Goal: Navigation & Orientation: Find specific page/section

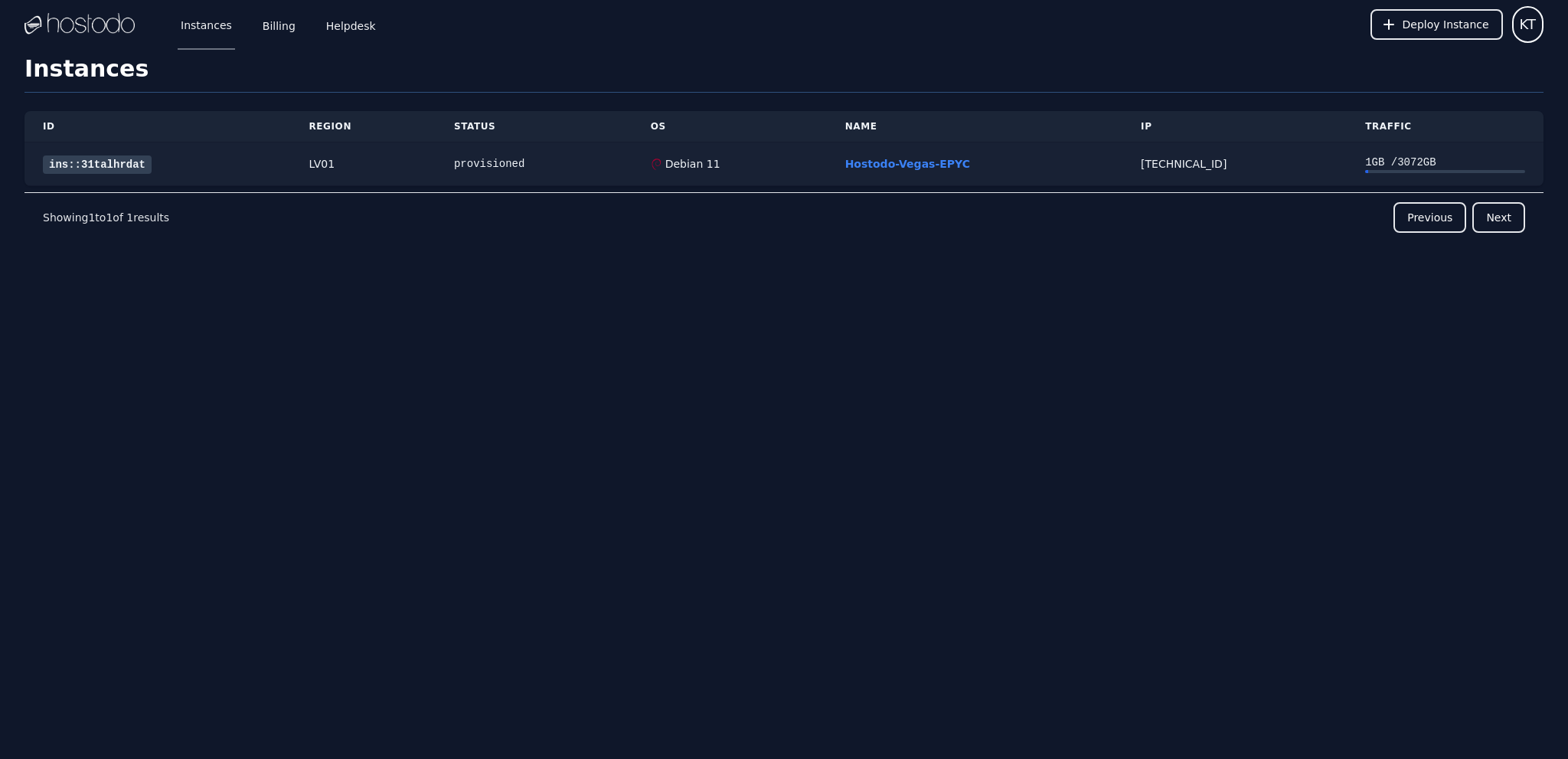
click at [104, 163] on link "ins::31talhrdat" at bounding box center [96, 164] width 108 height 18
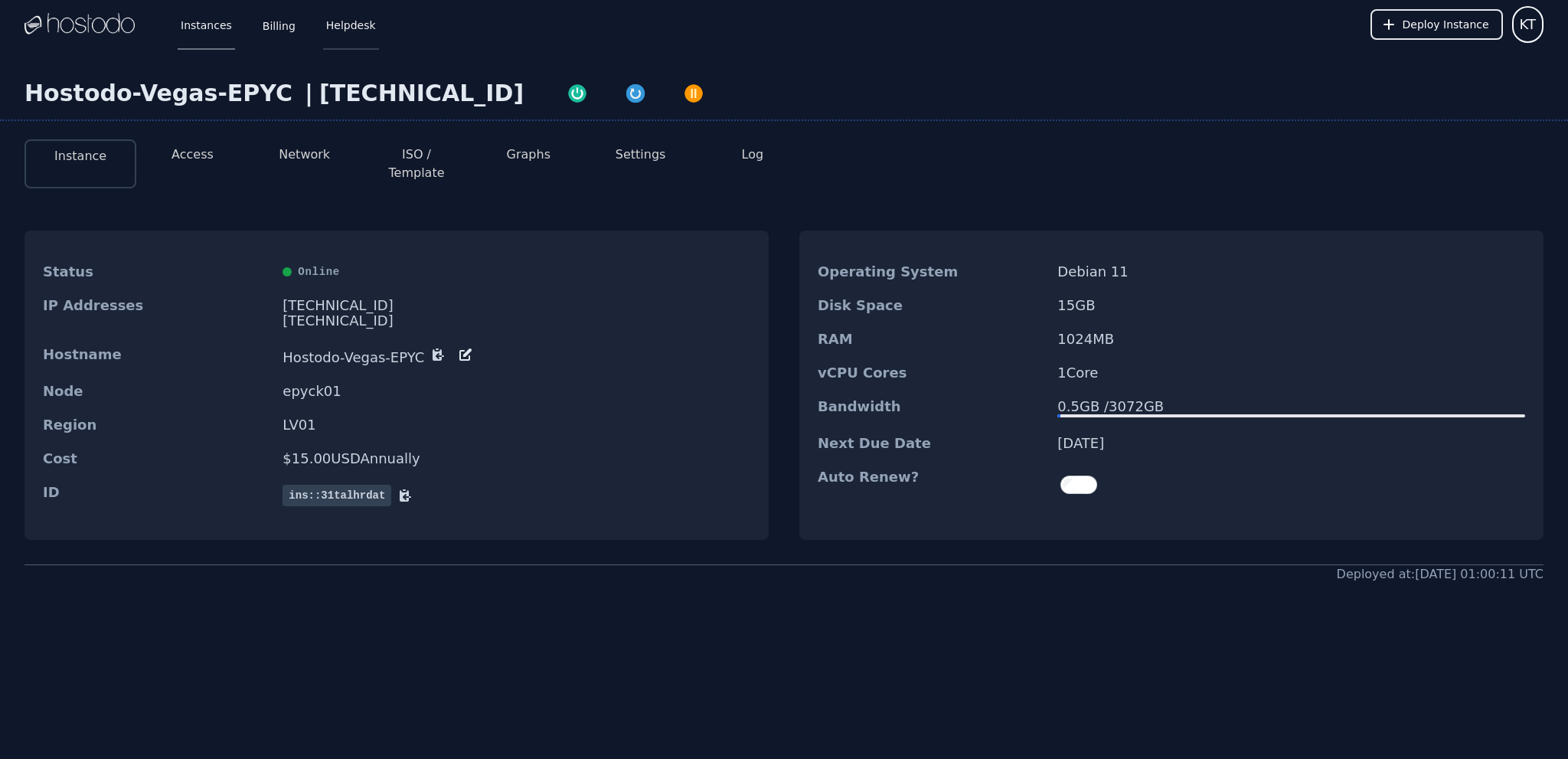
click at [343, 32] on link "Helpdesk" at bounding box center [351, 24] width 56 height 51
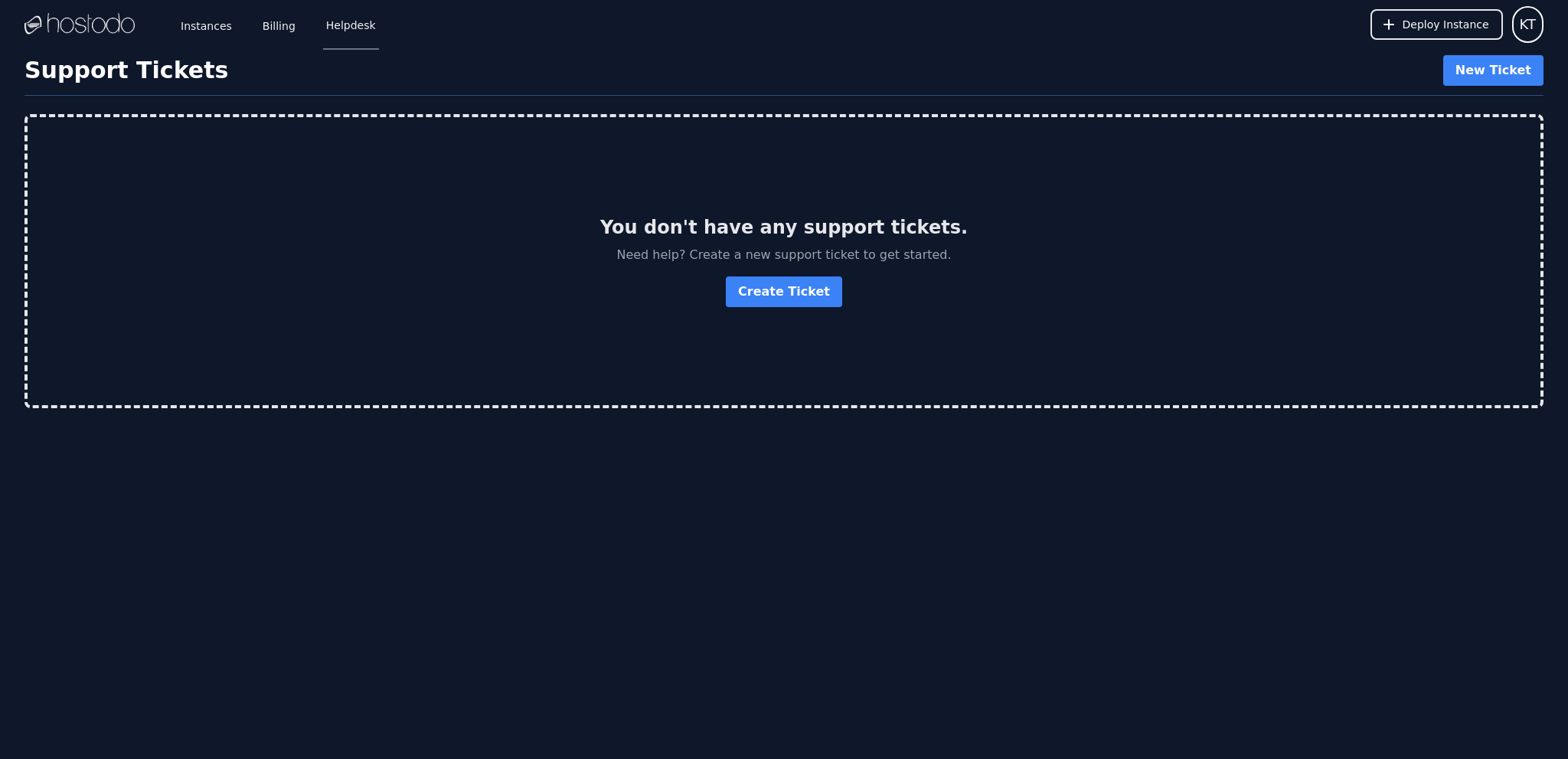
drag, startPoint x: 1423, startPoint y: 2, endPoint x: 61, endPoint y: 24, distance: 1362.2
click at [61, 24] on img at bounding box center [80, 24] width 110 height 23
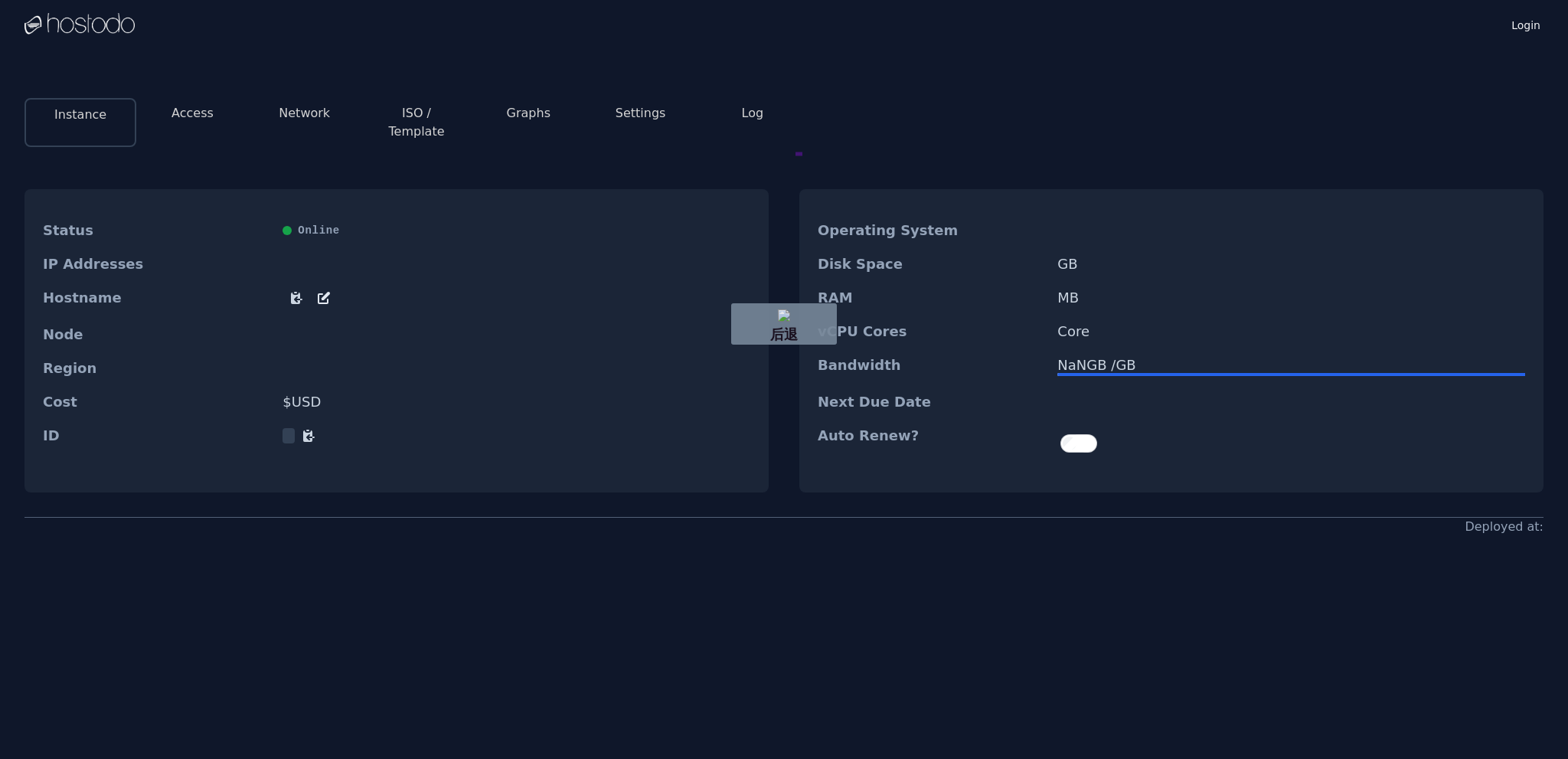
drag, startPoint x: 802, startPoint y: 154, endPoint x: 770, endPoint y: 151, distance: 32.1
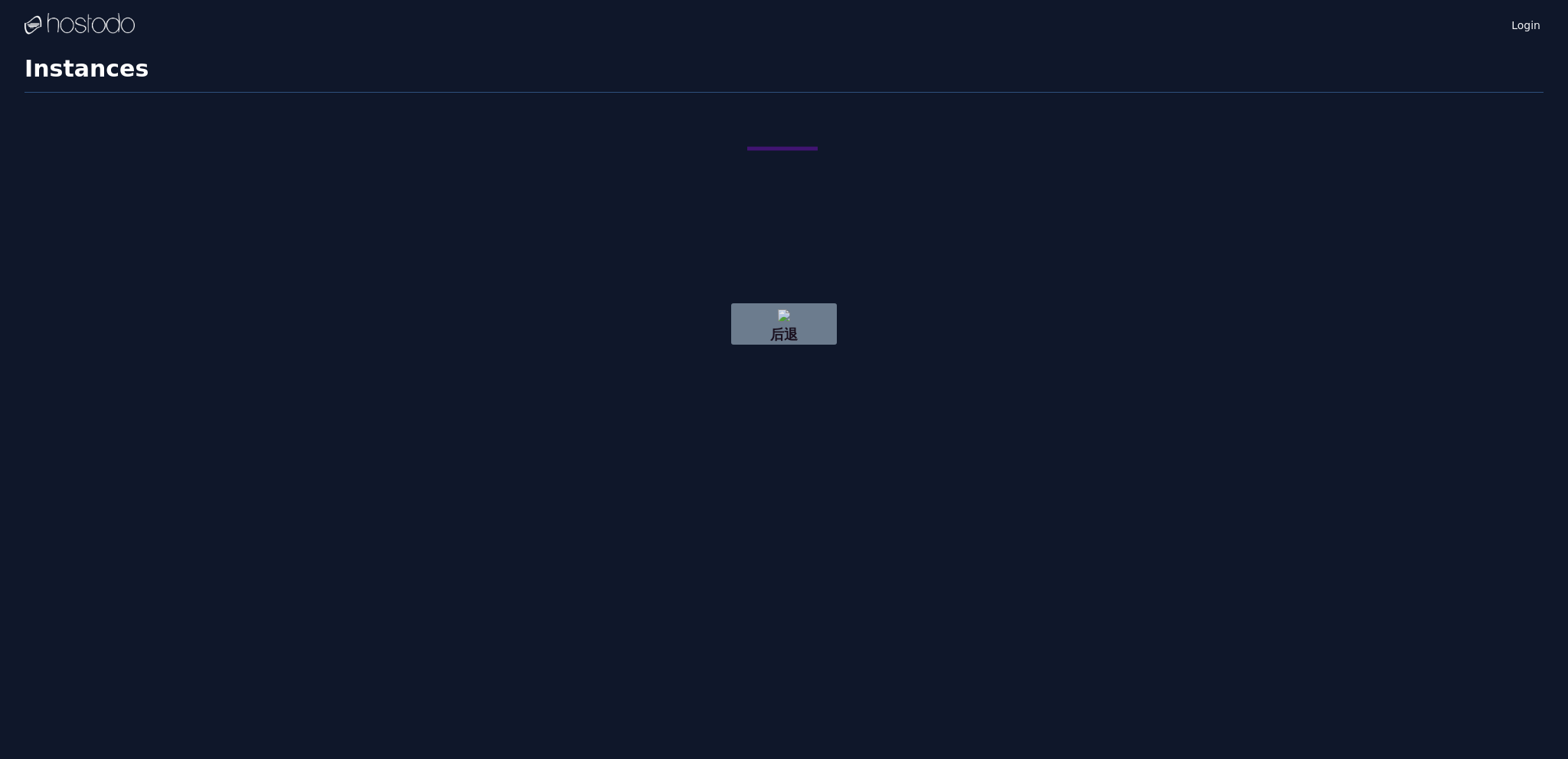
drag, startPoint x: 817, startPoint y: 148, endPoint x: 741, endPoint y: 148, distance: 76.0
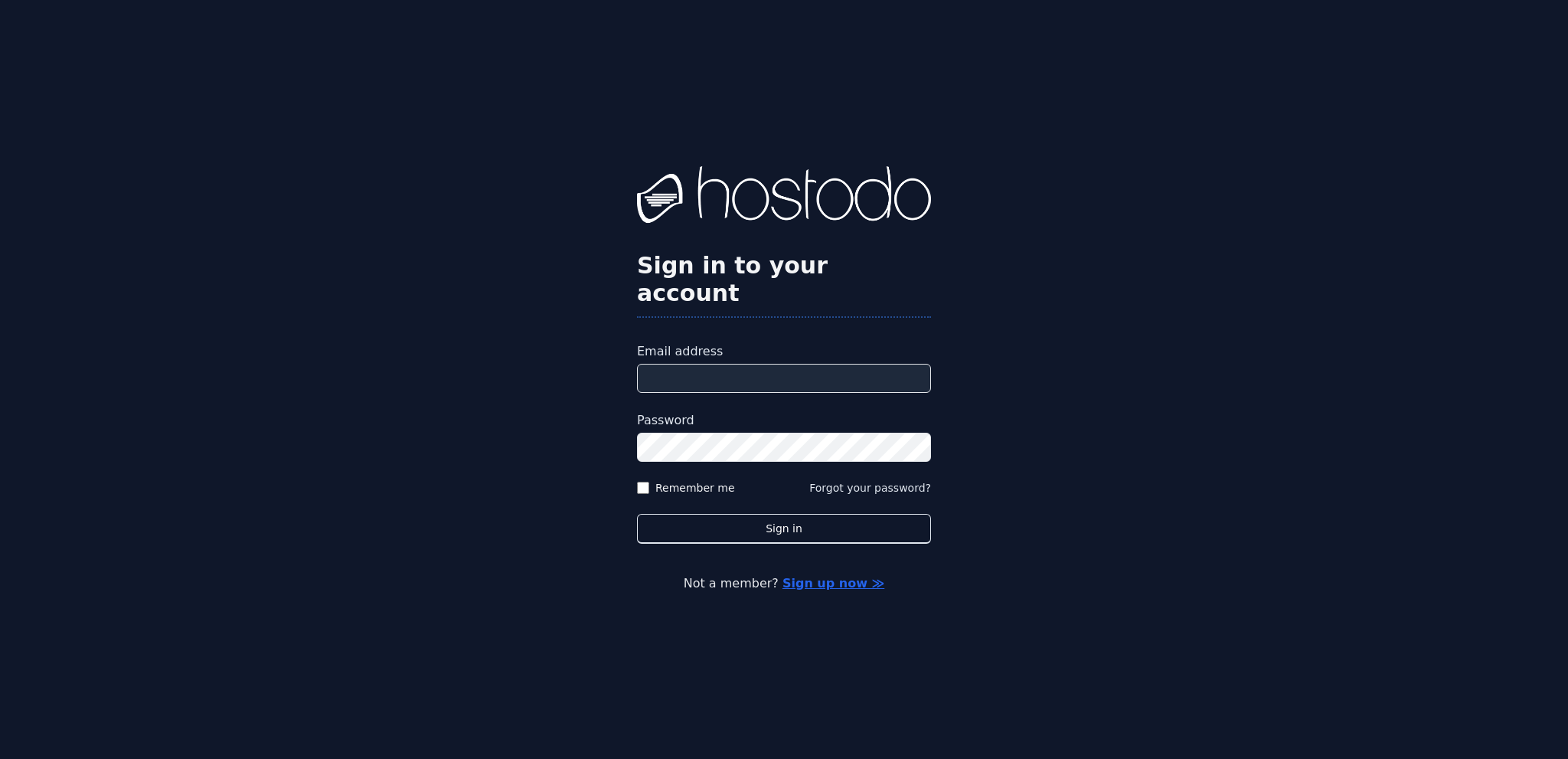
type input "**********"
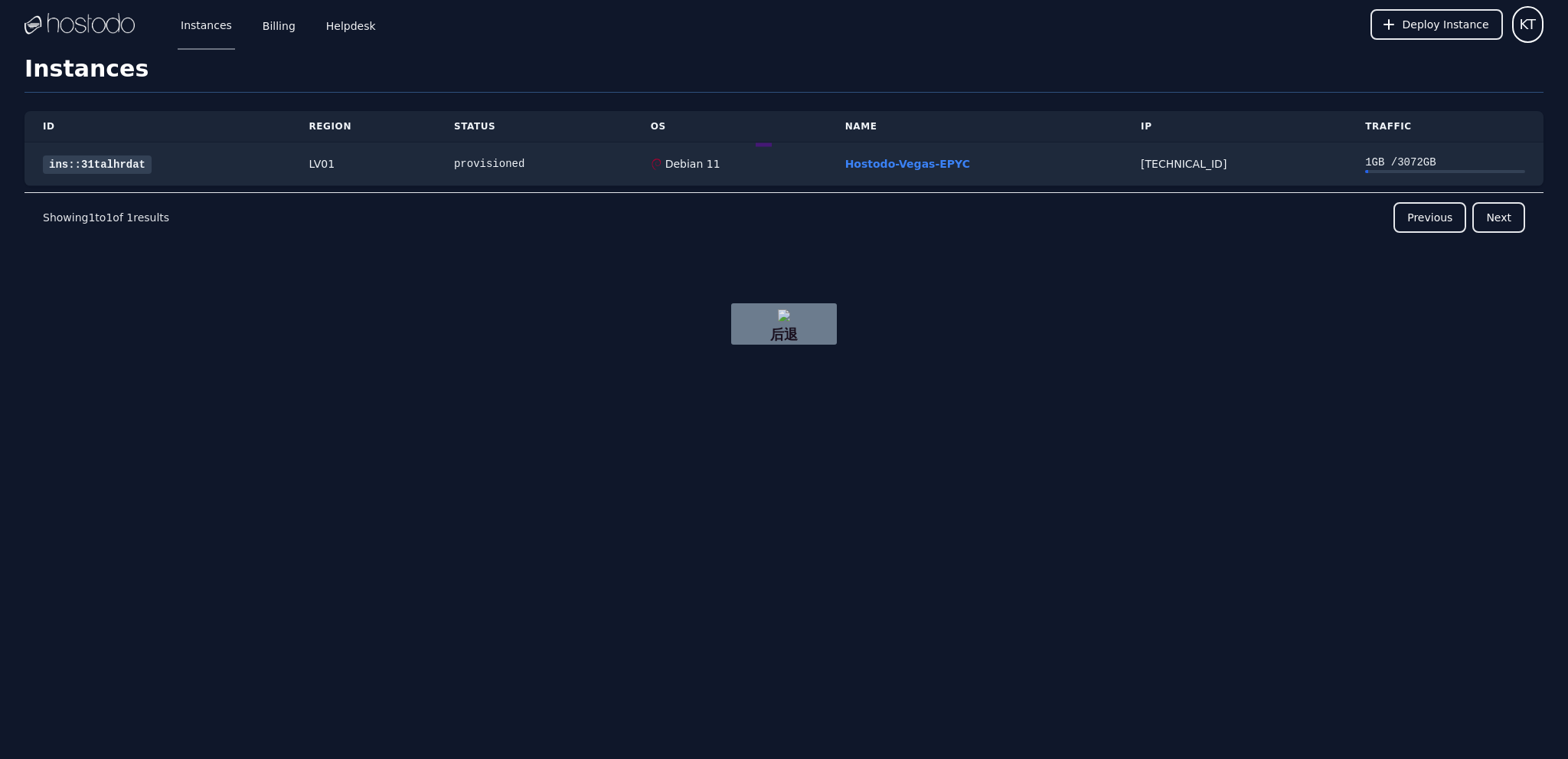
drag, startPoint x: 772, startPoint y: 145, endPoint x: 687, endPoint y: 145, distance: 85.0
drag, startPoint x: 686, startPoint y: 145, endPoint x: 626, endPoint y: 148, distance: 60.1
